Goal: Information Seeking & Learning: Check status

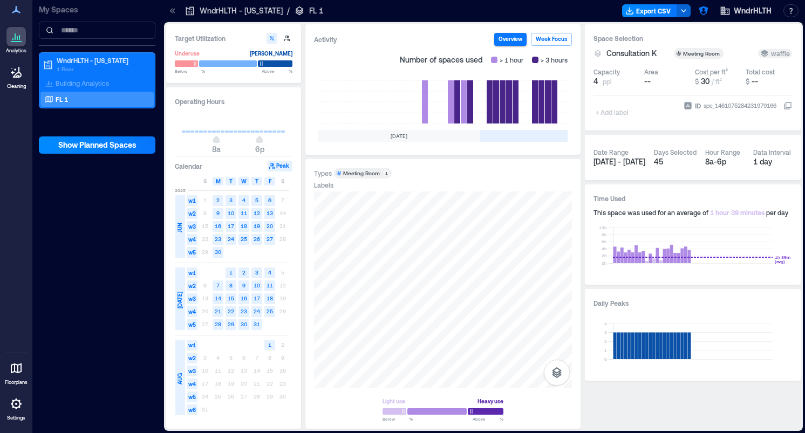
scroll to position [0, 334]
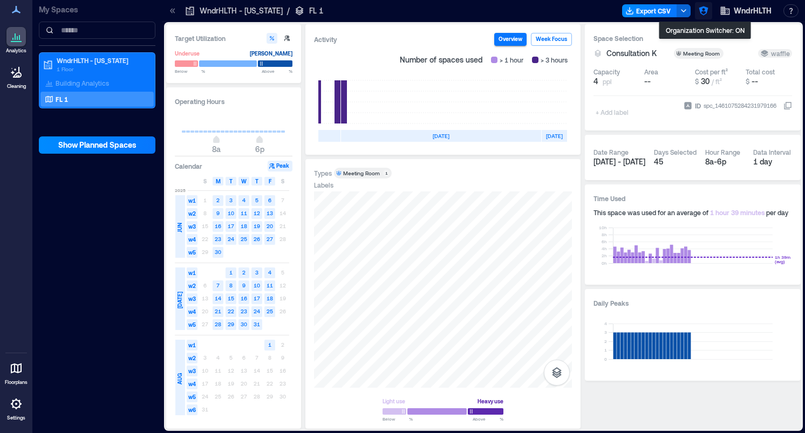
click at [707, 11] on icon "button" at bounding box center [703, 10] width 11 height 11
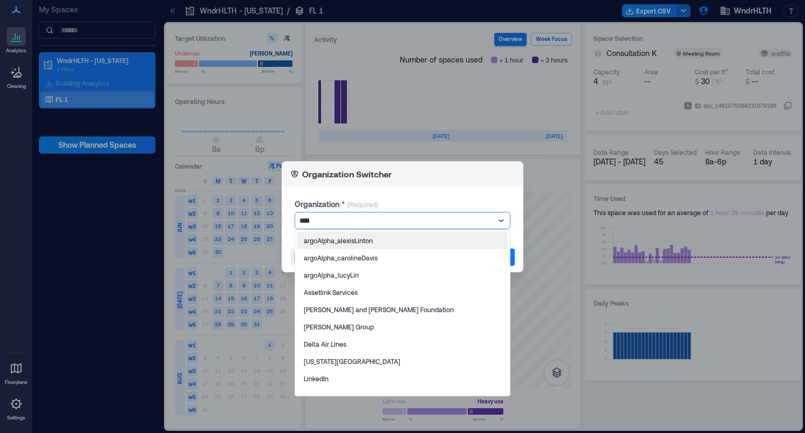
type input "*****"
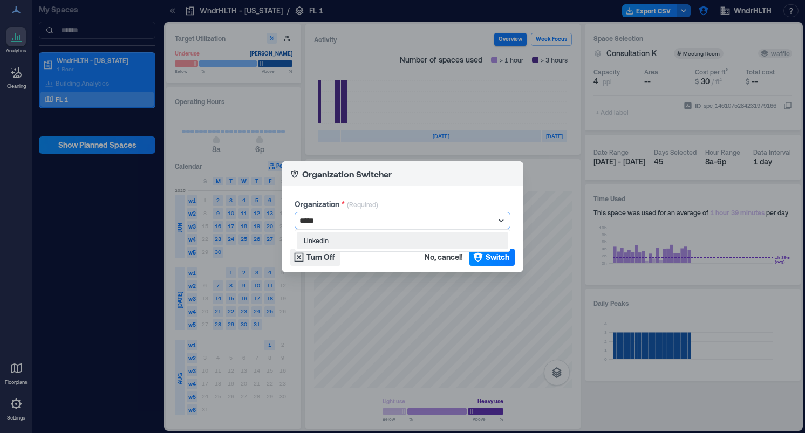
click at [409, 237] on div "LinkedIn" at bounding box center [402, 240] width 210 height 17
click at [500, 256] on span "Switch" at bounding box center [498, 257] width 24 height 11
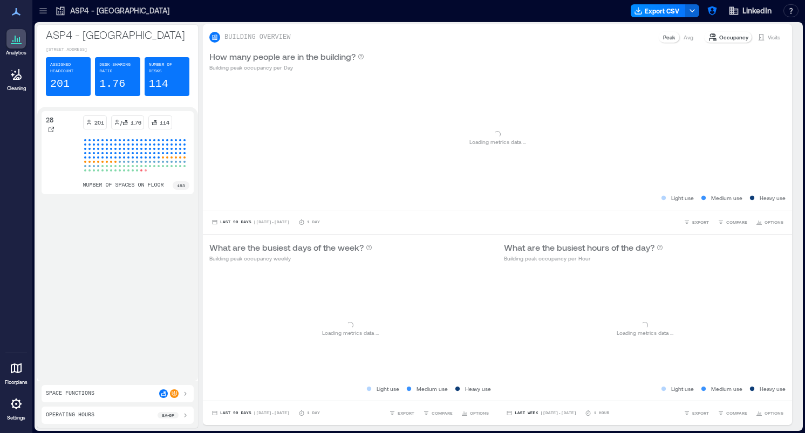
click at [47, 12] on icon at bounding box center [43, 10] width 11 height 11
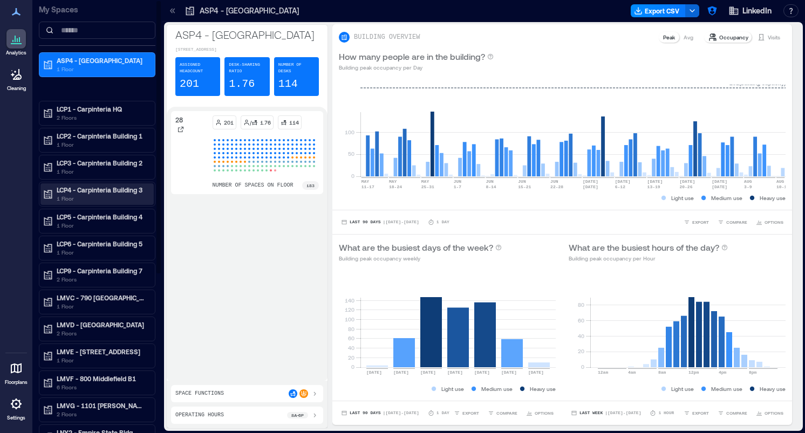
click at [106, 198] on p "1 Floor" at bounding box center [102, 198] width 91 height 9
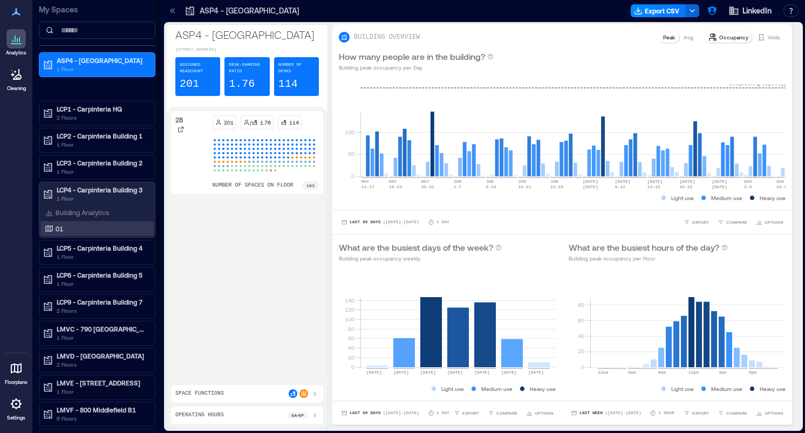
click at [96, 228] on div "01" at bounding box center [95, 228] width 105 height 11
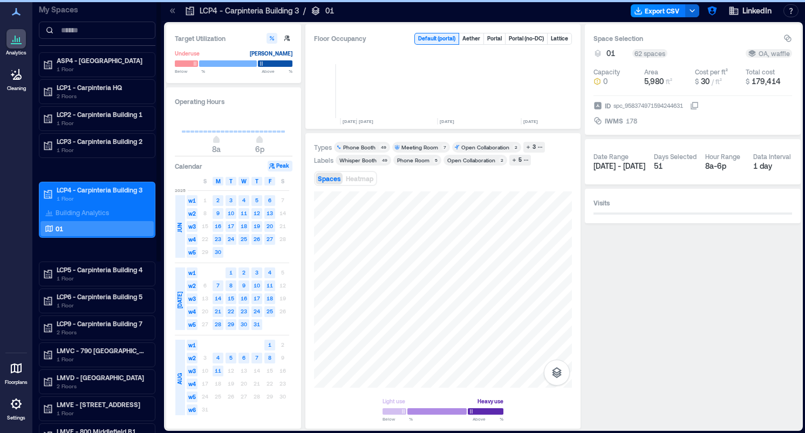
scroll to position [0, 2526]
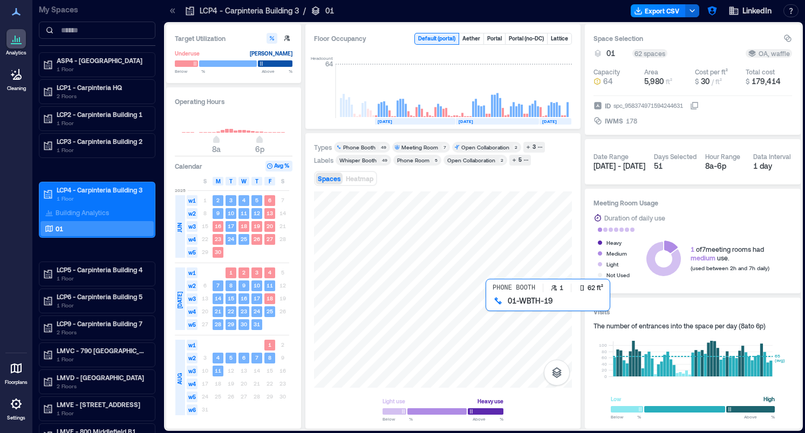
click at [487, 304] on div at bounding box center [443, 290] width 258 height 196
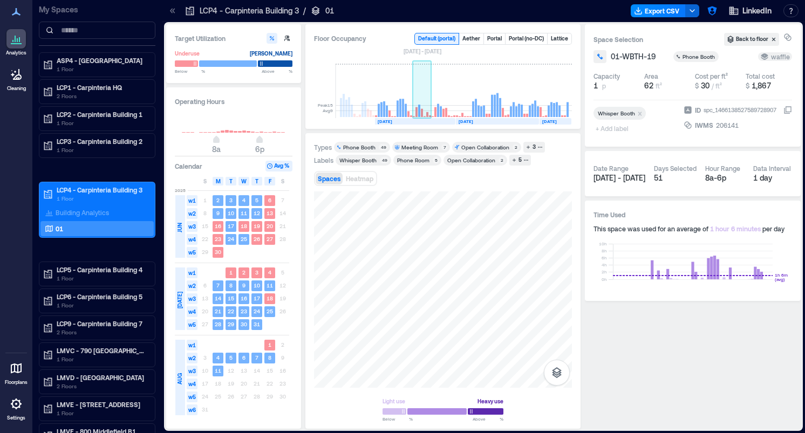
click at [416, 108] on rect at bounding box center [417, 112] width 2 height 10
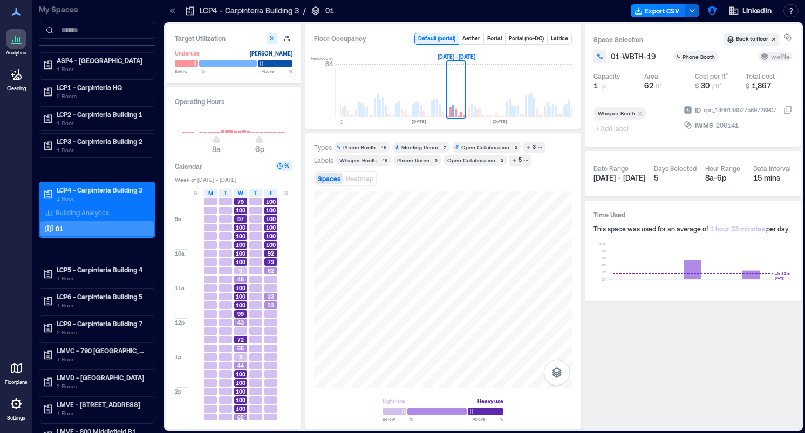
scroll to position [21, 0]
click at [286, 322] on div at bounding box center [286, 322] width 13 height 8
click at [244, 322] on div "43" at bounding box center [240, 322] width 13 height 8
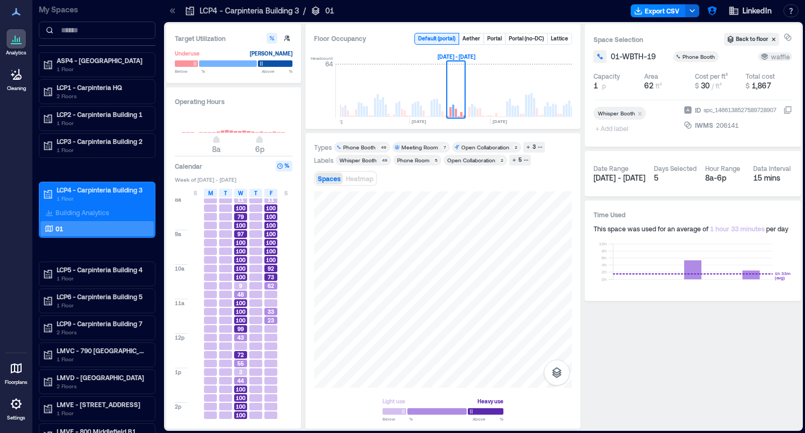
scroll to position [0, 0]
